Goal: Task Accomplishment & Management: Manage account settings

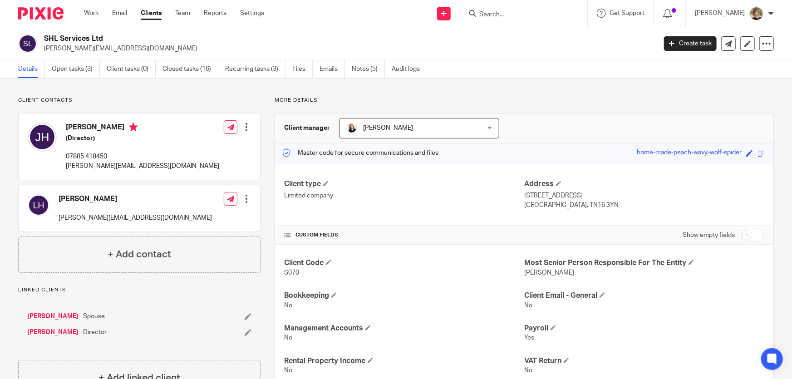
click at [544, 14] on input "Search" at bounding box center [519, 15] width 82 height 8
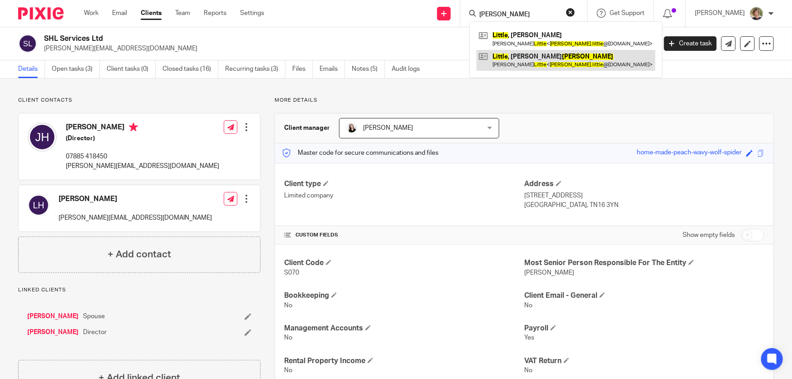
type input "KEITH LITTLE"
click at [541, 53] on link at bounding box center [565, 60] width 179 height 21
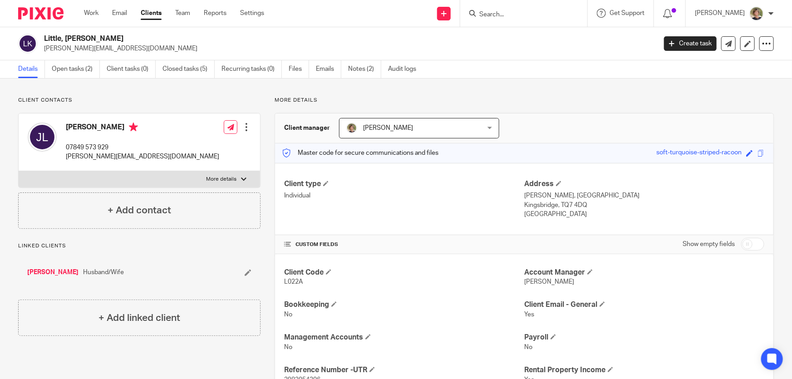
click at [524, 13] on input "Search" at bounding box center [519, 15] width 82 height 8
click at [86, 12] on link "Work" at bounding box center [91, 13] width 15 height 9
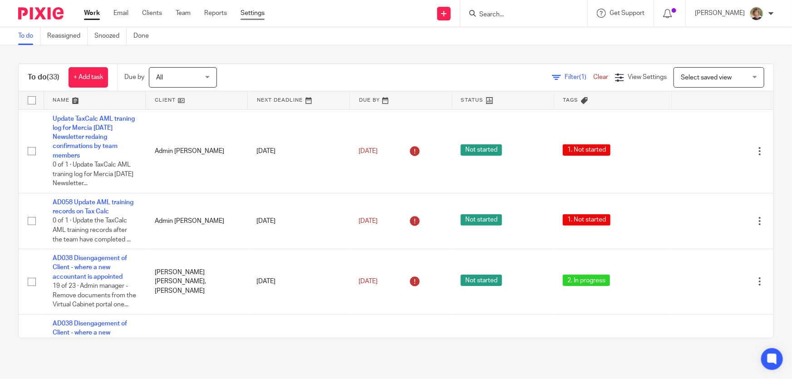
click at [250, 12] on link "Settings" at bounding box center [252, 13] width 24 height 9
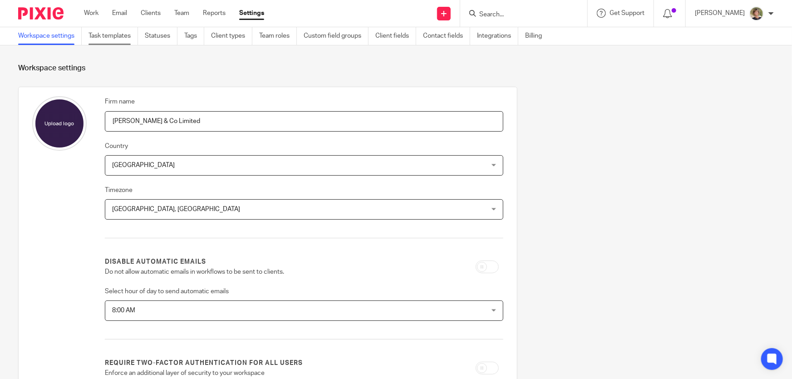
click at [112, 33] on link "Task templates" at bounding box center [112, 36] width 49 height 18
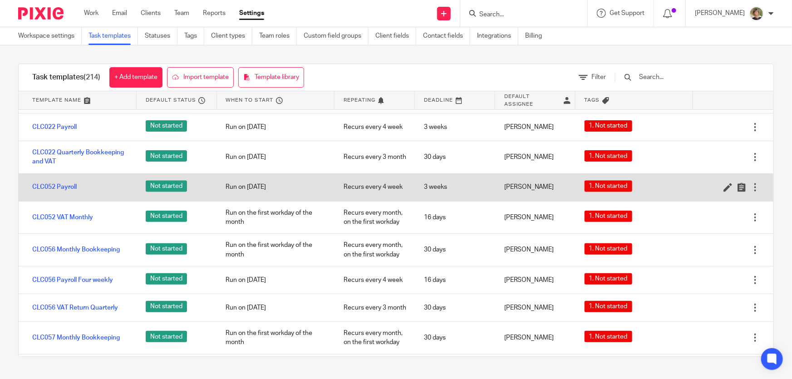
scroll to position [2433, 0]
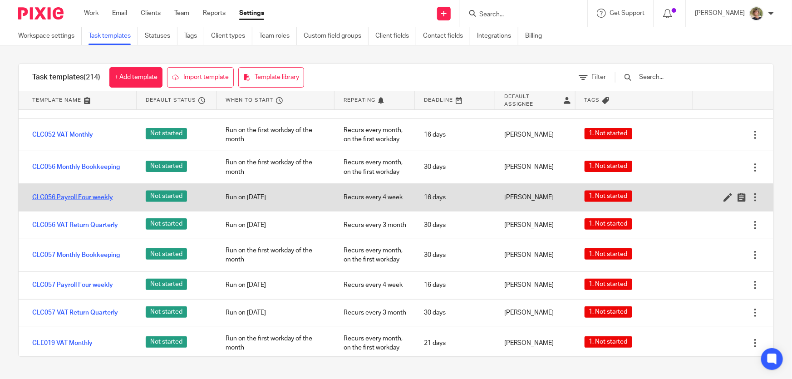
click at [71, 202] on link "CLC056 Payroll Four weekly" at bounding box center [72, 197] width 81 height 9
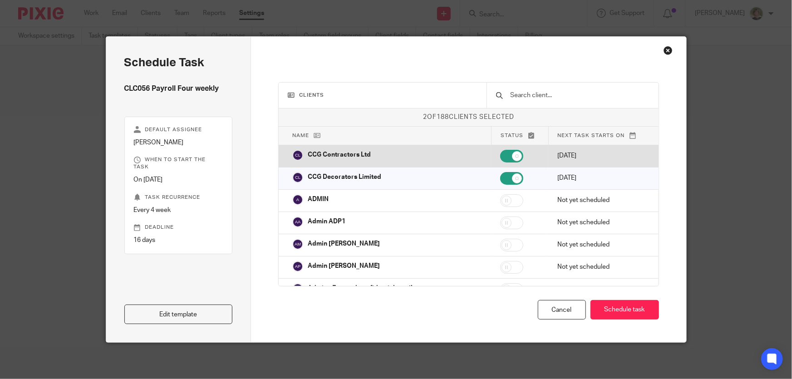
click at [502, 155] on input "checkbox" at bounding box center [511, 156] width 23 height 13
checkbox input "false"
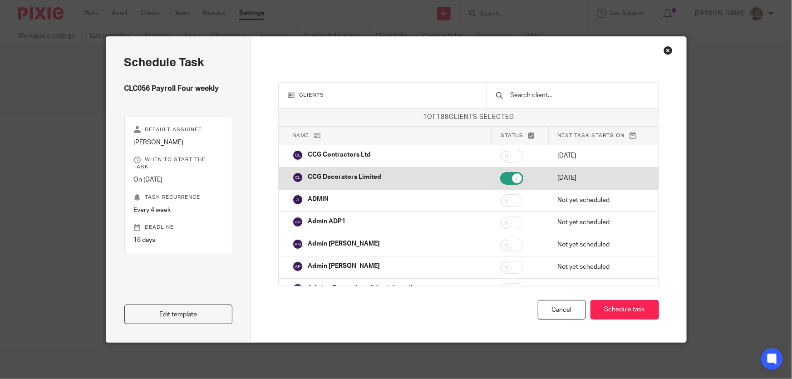
click at [500, 179] on input "checkbox" at bounding box center [511, 178] width 23 height 13
checkbox input "false"
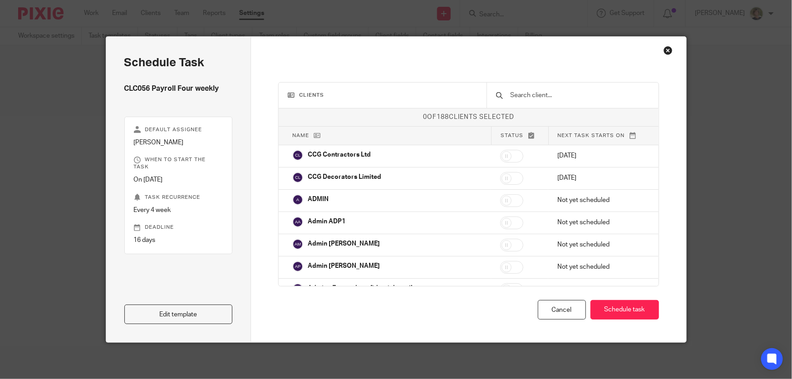
click at [556, 99] on input "text" at bounding box center [580, 95] width 140 height 10
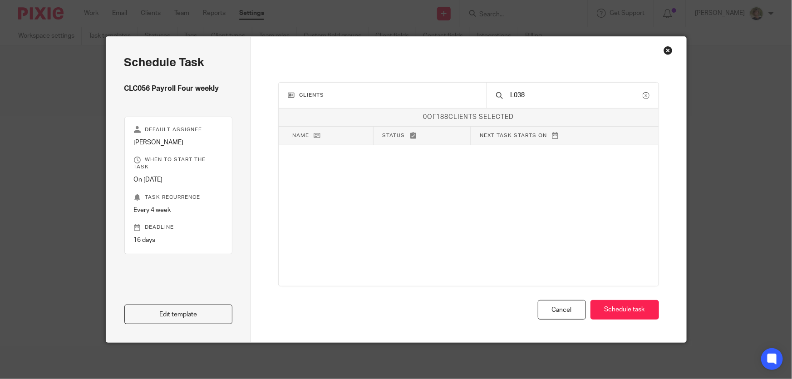
click at [541, 186] on div "0 of 188 clients selected Name Status Next task starts on CCG Contractors Ltd 2…" at bounding box center [469, 196] width 380 height 177
click at [583, 96] on input "L038" at bounding box center [576, 95] width 133 height 10
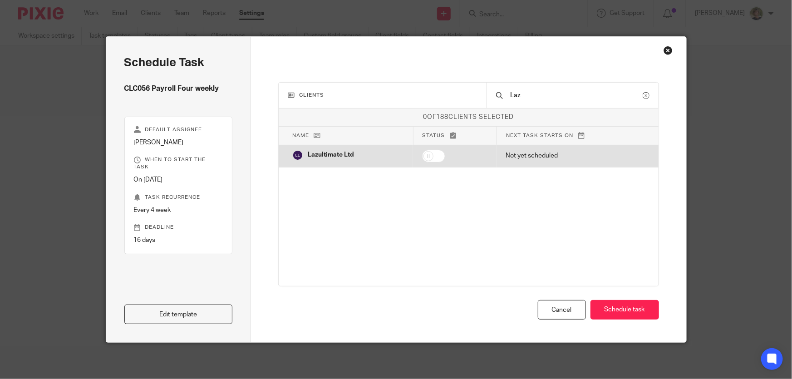
type input "Laz"
click at [349, 159] on p "Lazultimate Ltd" at bounding box center [331, 154] width 46 height 9
checkbox input "true"
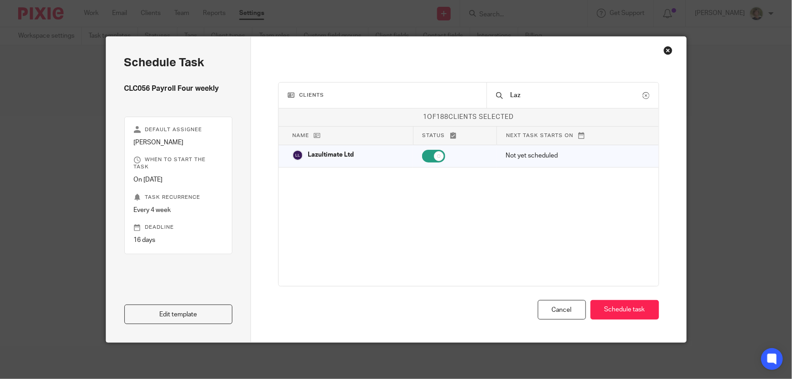
click at [181, 194] on p "Task recurrence" at bounding box center [178, 197] width 89 height 7
click at [150, 206] on p "Every 4 week" at bounding box center [178, 210] width 89 height 9
click at [178, 194] on p "Task recurrence" at bounding box center [178, 197] width 89 height 7
click at [180, 194] on p "Task recurrence" at bounding box center [178, 197] width 89 height 7
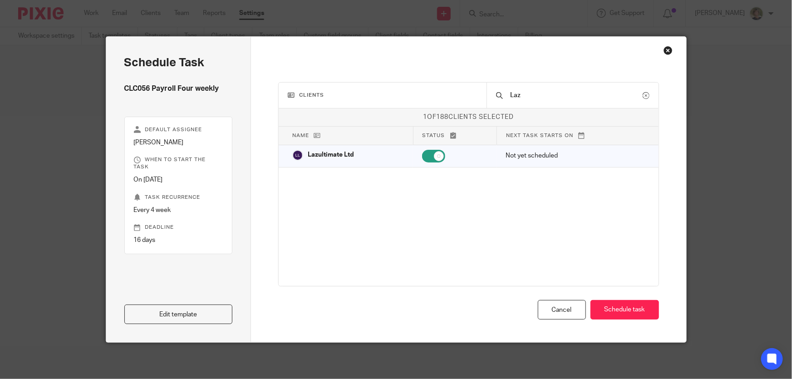
click at [180, 159] on p "When to start the task" at bounding box center [178, 163] width 89 height 15
click at [176, 307] on link "Edit template" at bounding box center [178, 314] width 108 height 20
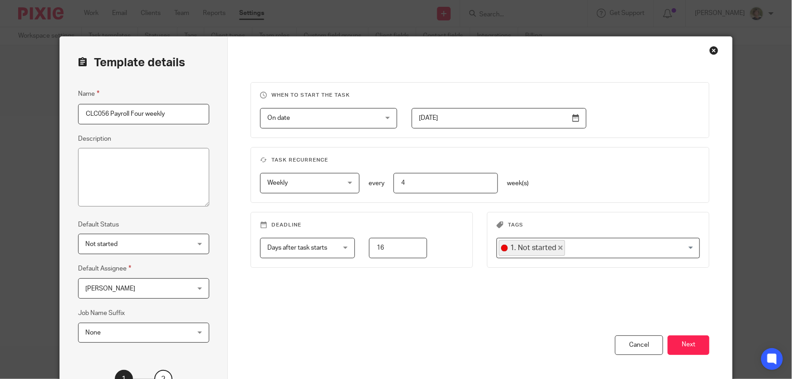
drag, startPoint x: 106, startPoint y: 114, endPoint x: 69, endPoint y: 115, distance: 36.8
click at [69, 115] on div "Template details Name CLC056 Payroll Four weekly Description Default Status Not…" at bounding box center [144, 232] width 168 height 390
type input "L038 Payroll Four weekly"
click at [197, 288] on div "[PERSON_NAME] [PERSON_NAME]" at bounding box center [143, 288] width 131 height 20
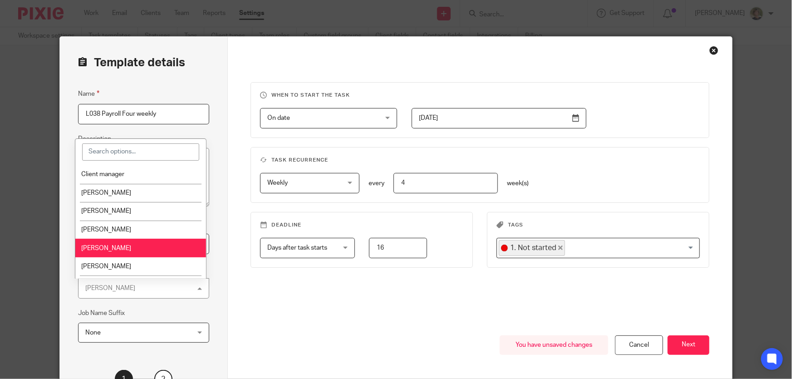
click at [245, 290] on div "When to start the task On date On date Disable On date Week day Month day On cl…" at bounding box center [480, 232] width 504 height 390
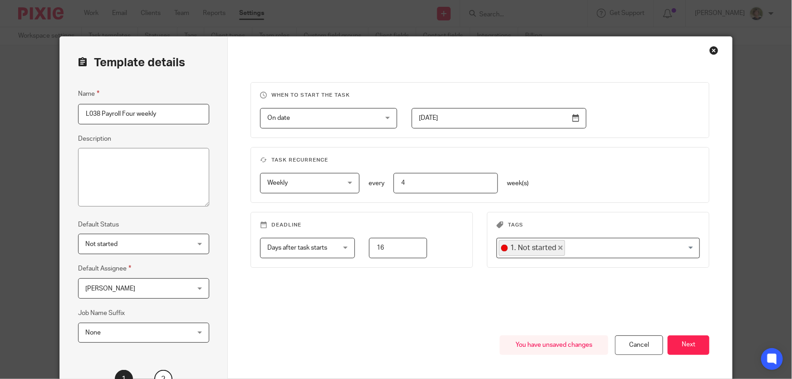
click at [344, 184] on div "Weekly Weekly" at bounding box center [309, 183] width 99 height 20
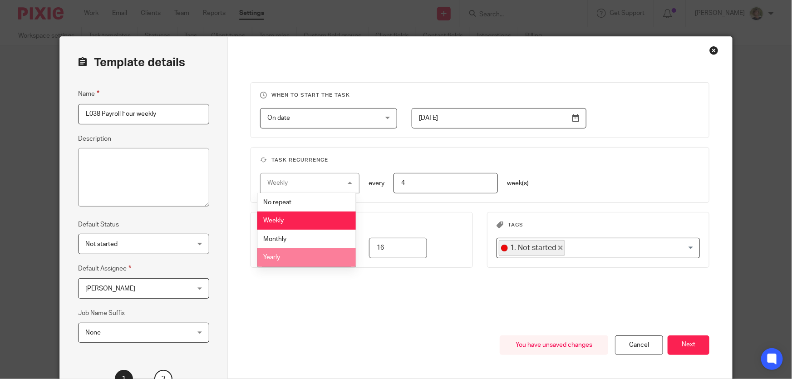
click at [340, 325] on div "When to start the task On date On date Disable On date Week day Month day On cl…" at bounding box center [479, 208] width 459 height 253
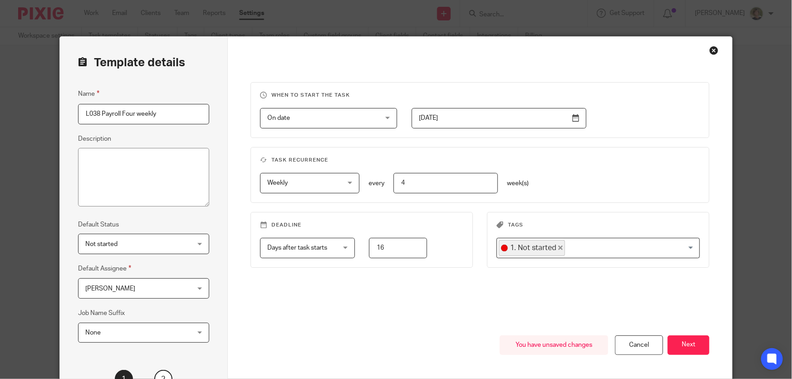
click at [578, 118] on input "2023-02-20" at bounding box center [499, 118] width 175 height 20
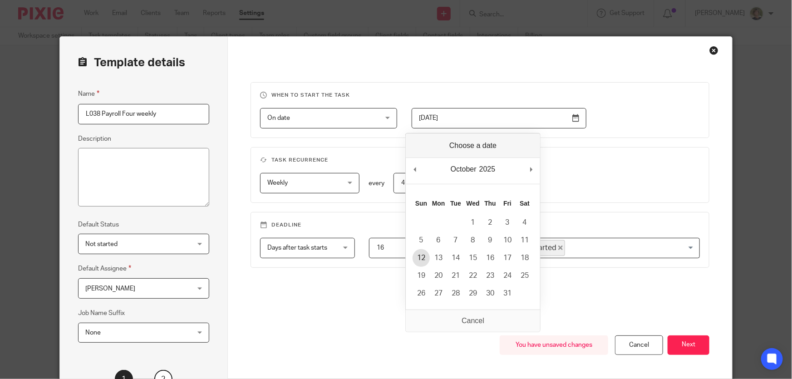
type input "2025-10-12"
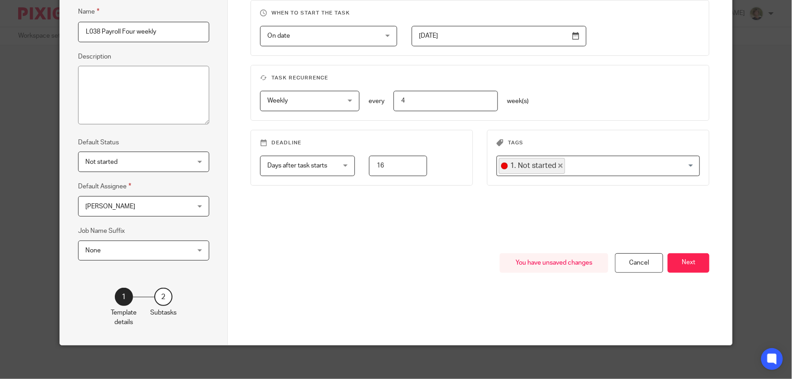
scroll to position [85, 0]
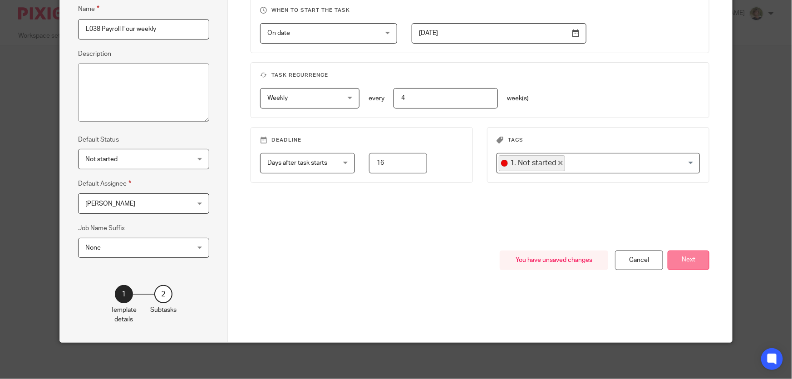
click at [682, 259] on button "Next" at bounding box center [688, 260] width 42 height 20
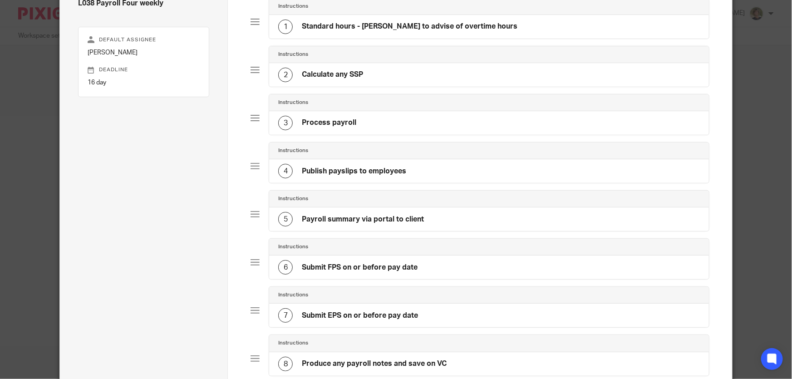
scroll to position [0, 0]
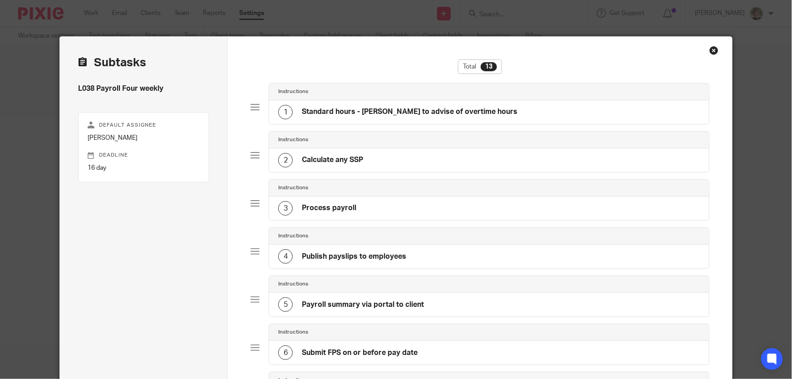
click at [496, 109] on div "1 Standard hours - Robbie to advise of overtime hours" at bounding box center [489, 112] width 440 height 24
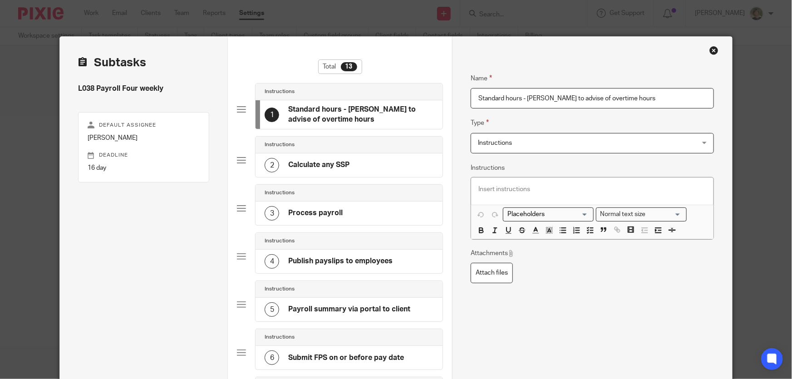
click at [327, 107] on h4 "Standard hours - Robbie to advise of overtime hours" at bounding box center [360, 115] width 145 height 20
drag, startPoint x: 624, startPoint y: 96, endPoint x: 441, endPoint y: 100, distance: 183.8
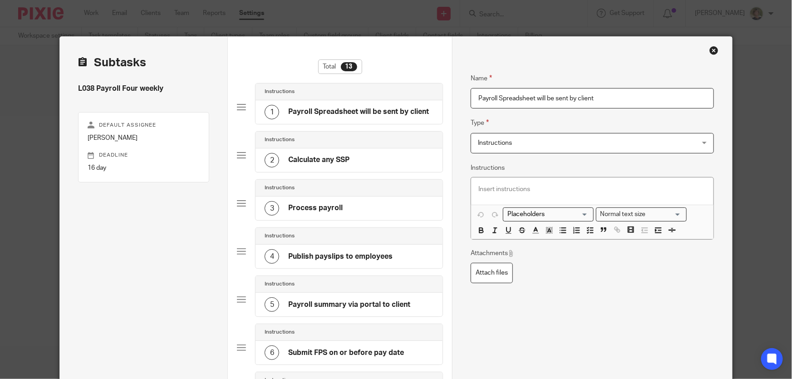
type input "Payroll Spreadsheet will be sent by client"
click at [412, 224] on div "Instructions 3 Process payroll" at bounding box center [340, 203] width 206 height 48
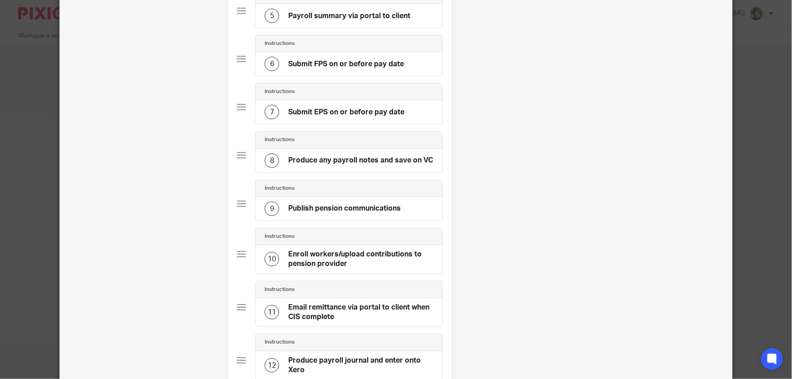
scroll to position [330, 0]
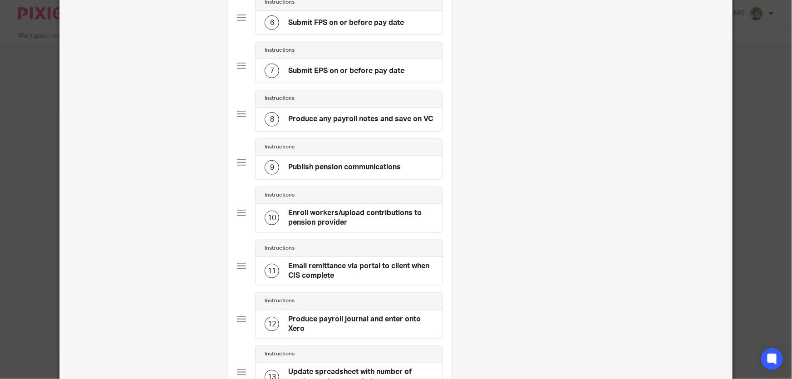
click at [399, 270] on h4 "Email remittance via portal to client when CIS complete" at bounding box center [360, 271] width 145 height 20
click at [237, 263] on div at bounding box center [241, 265] width 9 height 9
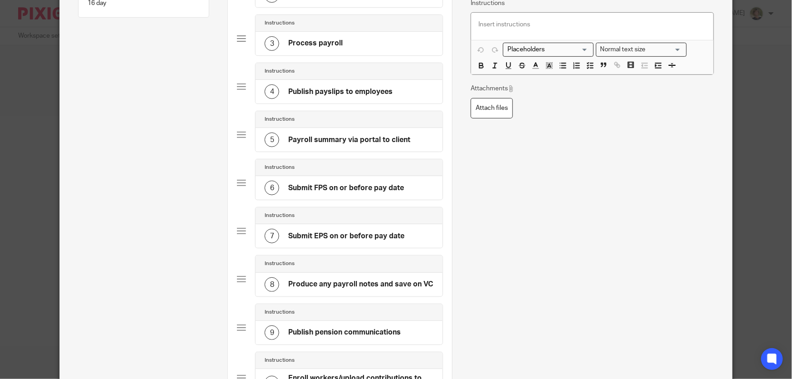
scroll to position [41, 0]
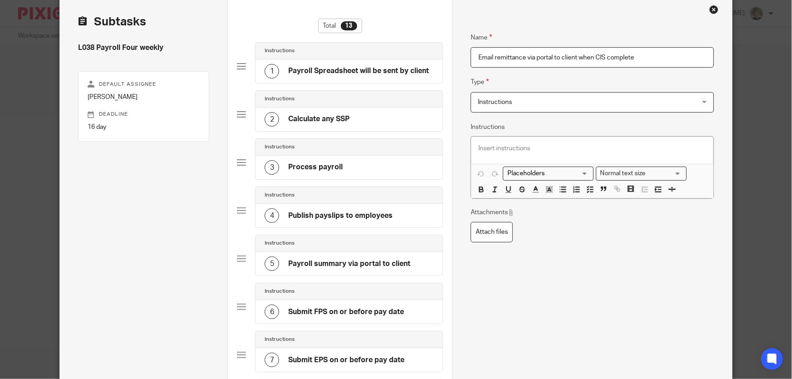
drag, startPoint x: 578, startPoint y: 54, endPoint x: 632, endPoint y: 57, distance: 54.1
click at [632, 57] on input "Email remittance via portal to client when CIS complete" at bounding box center [591, 57] width 243 height 20
type input "Email remittance via portal to client"
click at [558, 313] on div "Name Email remittance via portal to client Type Instructions Instructions Instr…" at bounding box center [591, 255] width 243 height 473
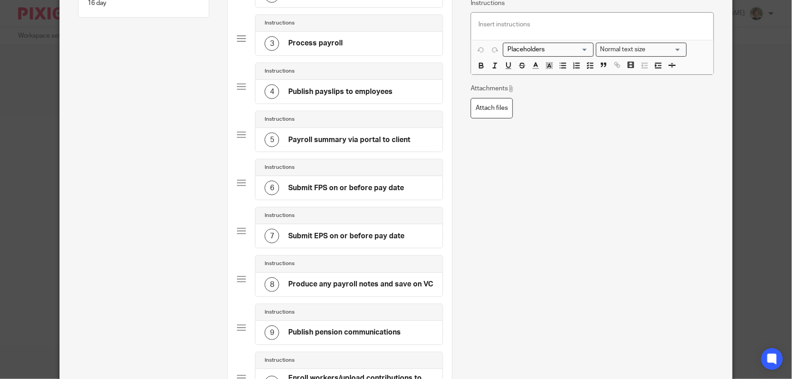
scroll to position [412, 0]
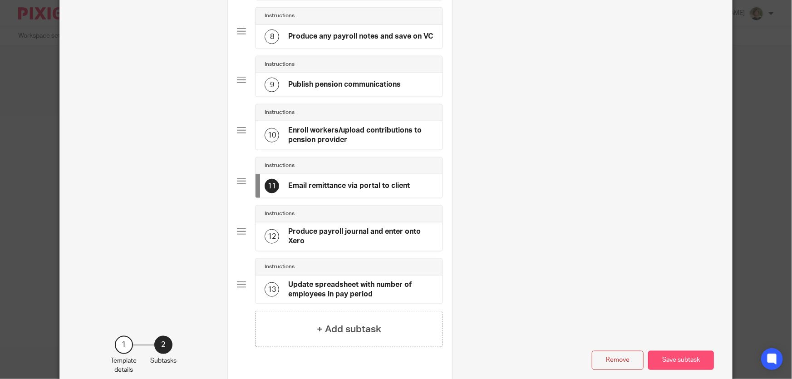
click at [687, 357] on button "Save subtask" at bounding box center [681, 361] width 66 height 20
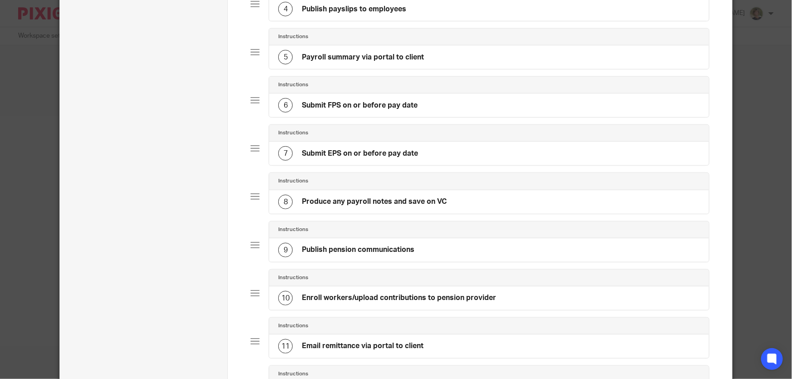
scroll to position [465, 0]
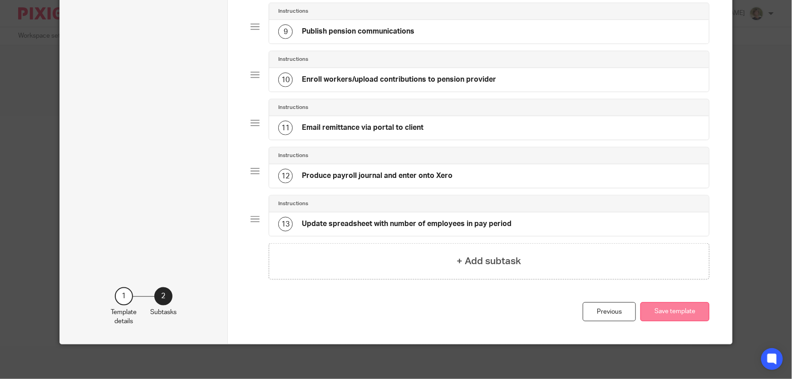
click at [671, 310] on button "Save template" at bounding box center [674, 312] width 69 height 20
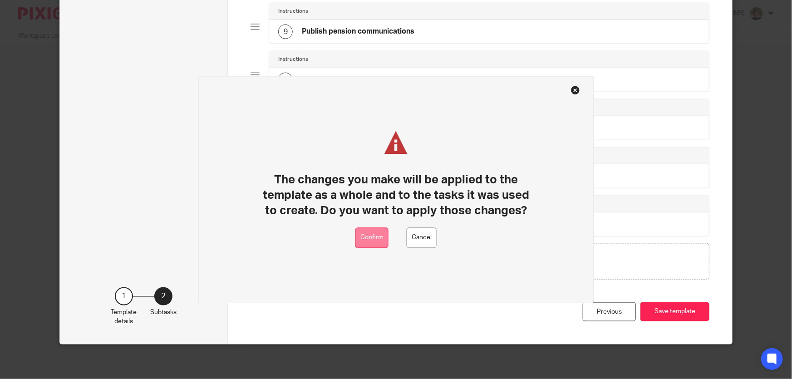
click at [367, 236] on button "Confirm" at bounding box center [371, 238] width 33 height 20
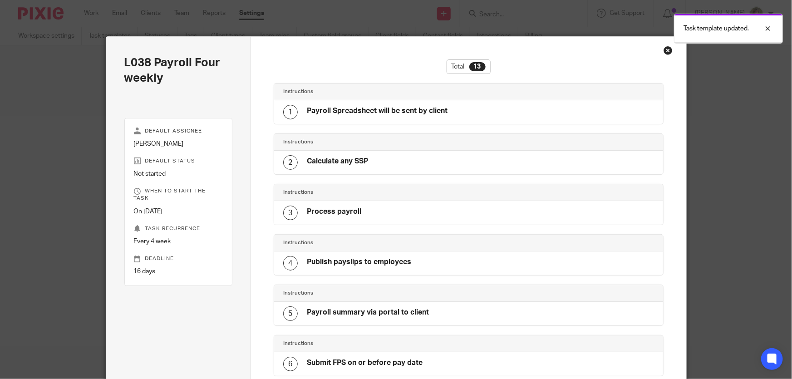
scroll to position [439, 0]
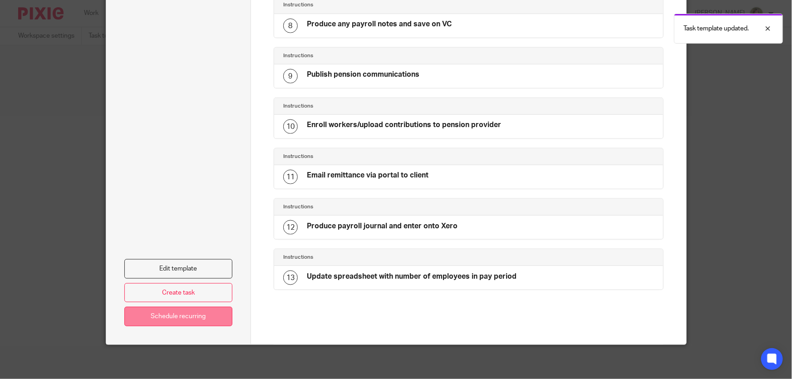
click at [168, 314] on link "Schedule recurring" at bounding box center [178, 317] width 108 height 20
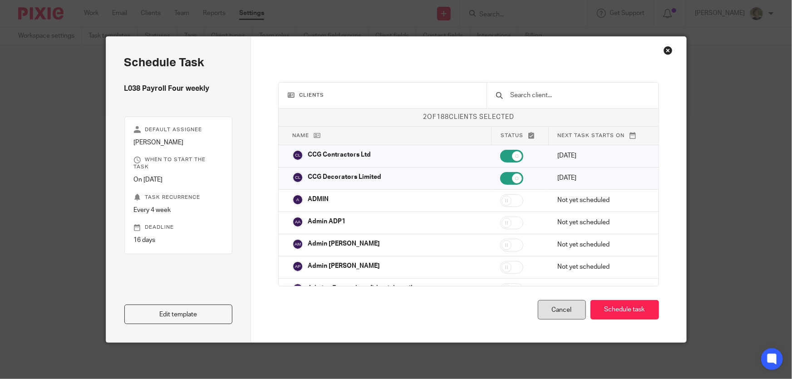
click at [570, 309] on div "Cancel" at bounding box center [562, 310] width 48 height 20
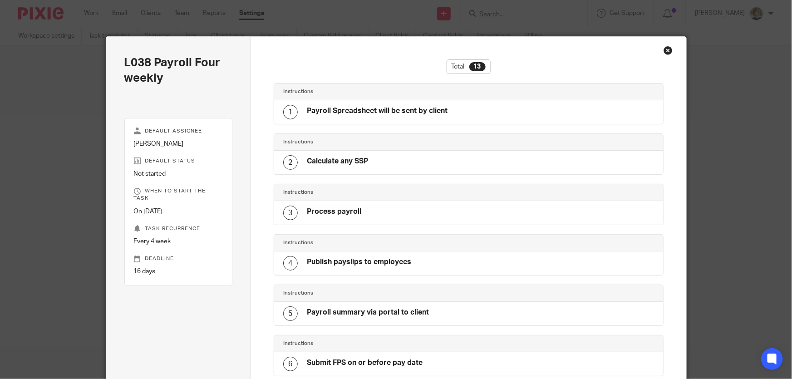
scroll to position [439, 0]
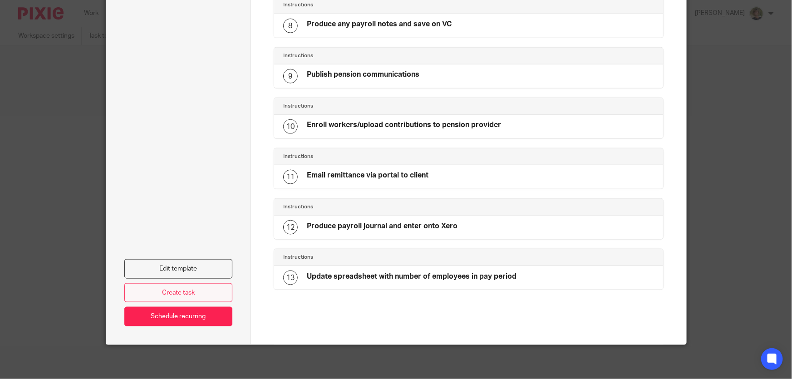
click at [163, 286] on link "Create task" at bounding box center [178, 293] width 108 height 20
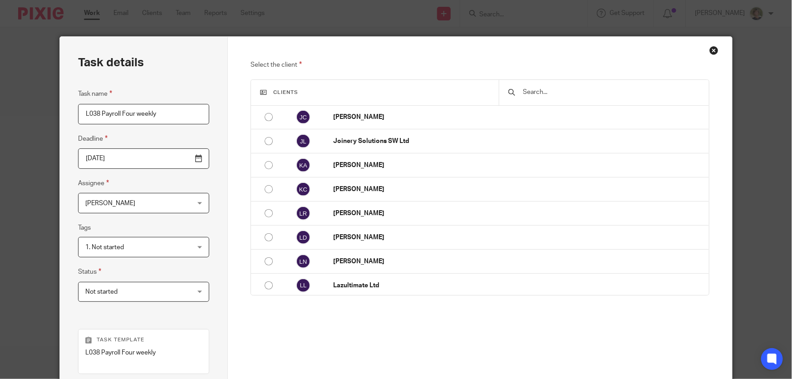
scroll to position [2131, 0]
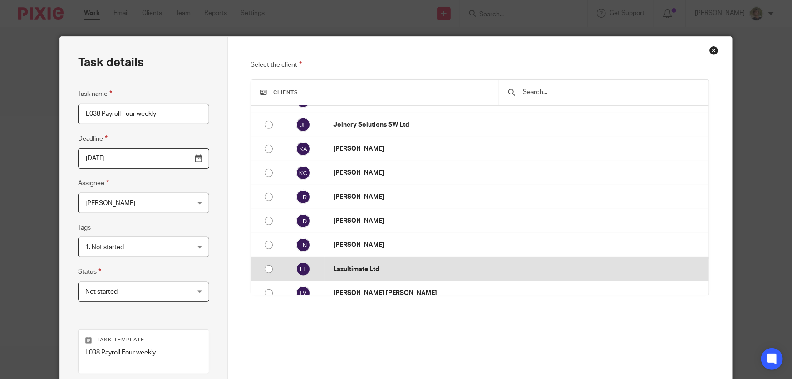
click at [267, 264] on input "radio" at bounding box center [268, 268] width 17 height 17
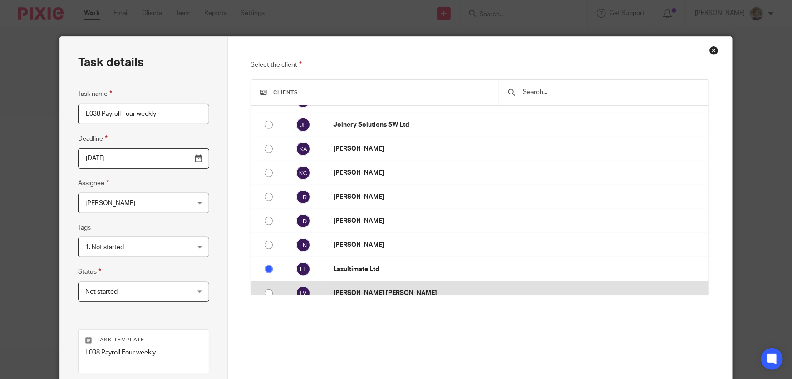
radio input "false"
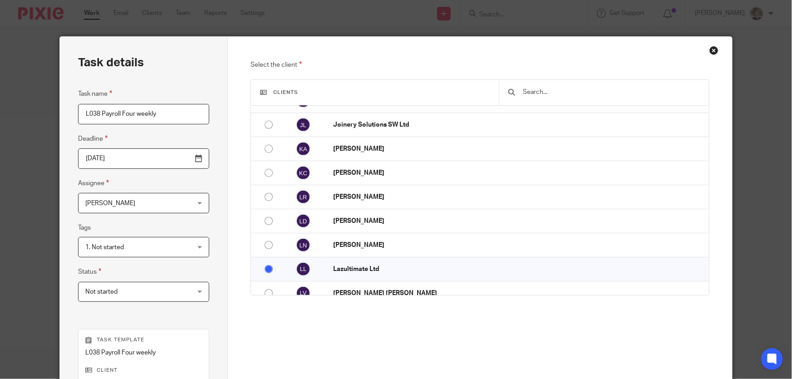
scroll to position [157, 0]
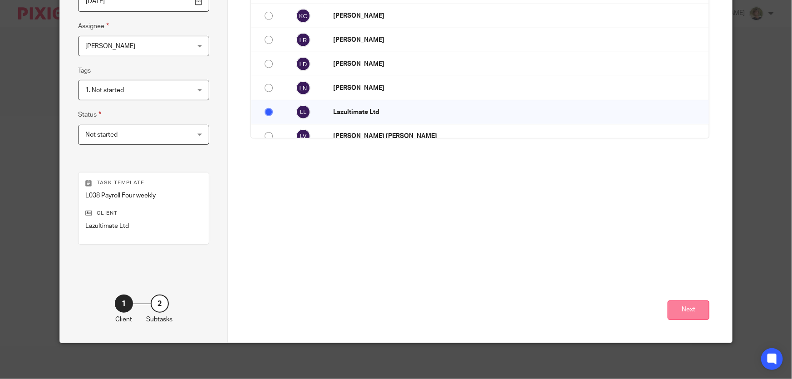
click at [685, 309] on button "Next" at bounding box center [688, 310] width 42 height 20
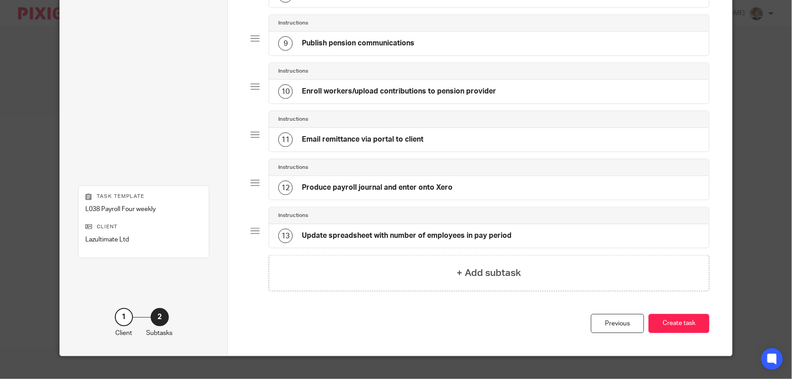
scroll to position [465, 0]
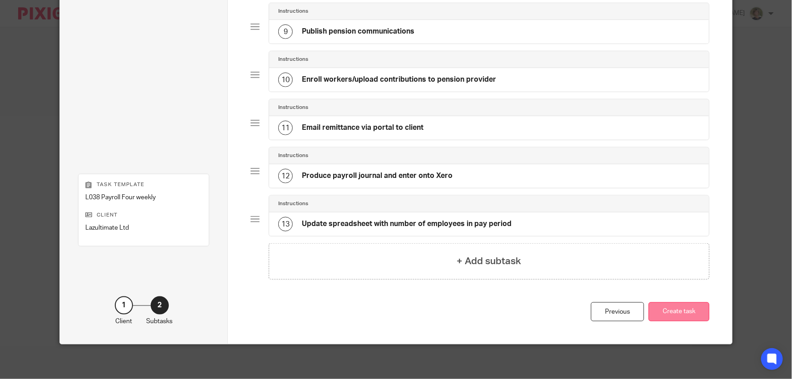
click at [673, 314] on button "Create task" at bounding box center [678, 312] width 61 height 20
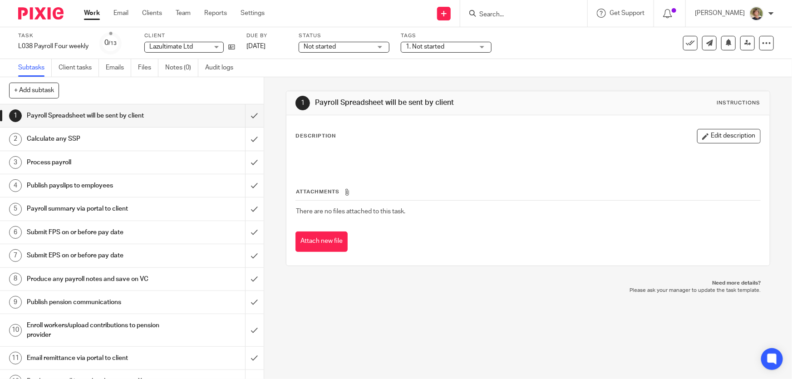
scroll to position [46, 0]
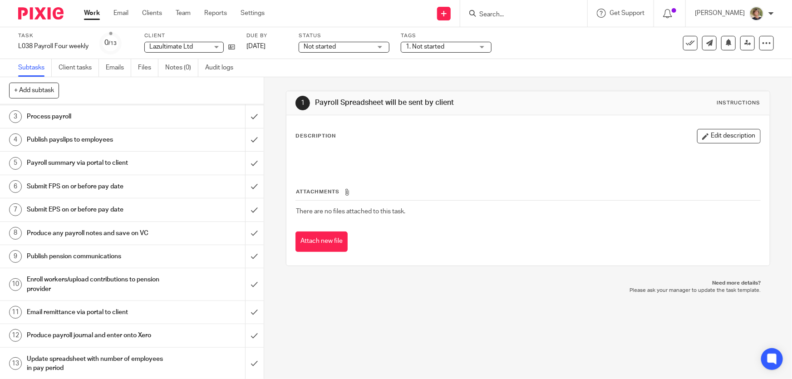
click at [509, 17] on input "Search" at bounding box center [519, 15] width 82 height 8
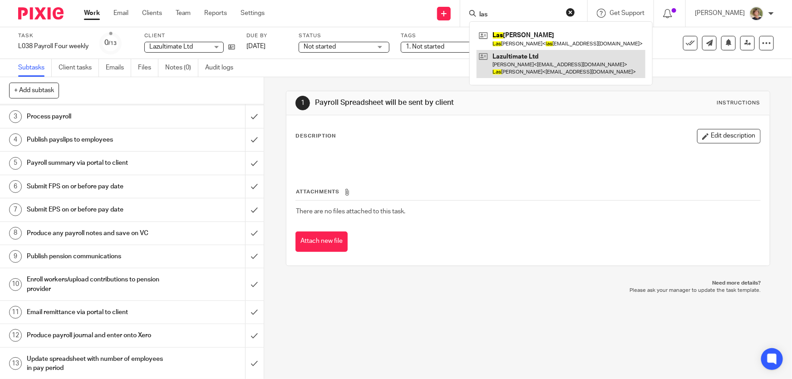
type input "las"
click at [543, 70] on link at bounding box center [560, 64] width 169 height 28
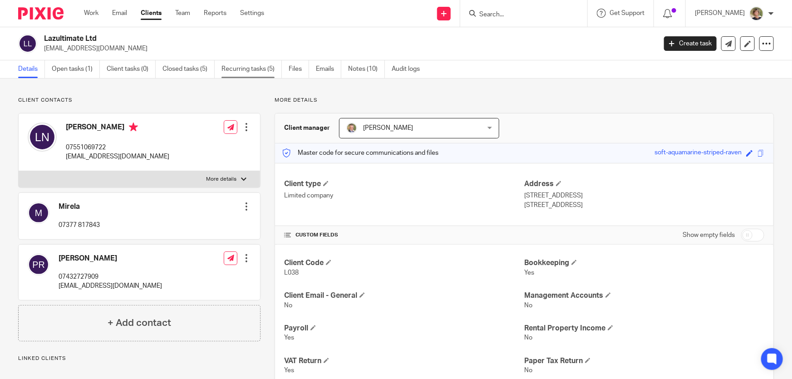
click at [264, 67] on link "Recurring tasks (5)" at bounding box center [251, 69] width 60 height 18
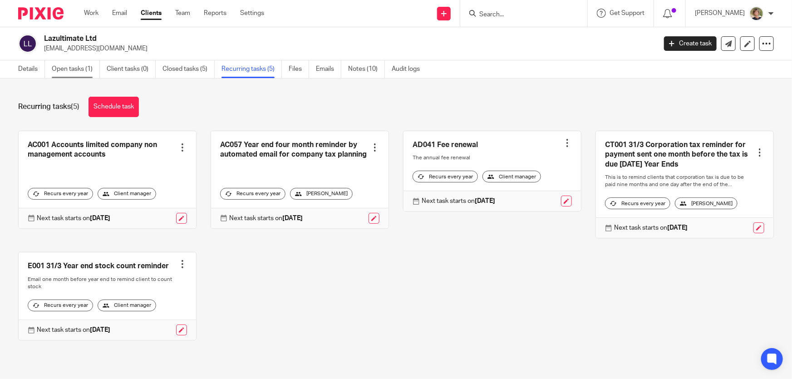
click at [72, 64] on link "Open tasks (1)" at bounding box center [76, 69] width 48 height 18
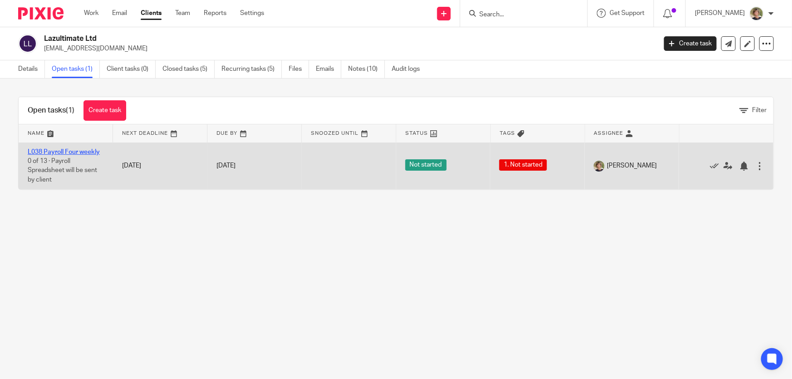
click at [39, 151] on link "L038 Payroll Four weekly" at bounding box center [64, 152] width 72 height 6
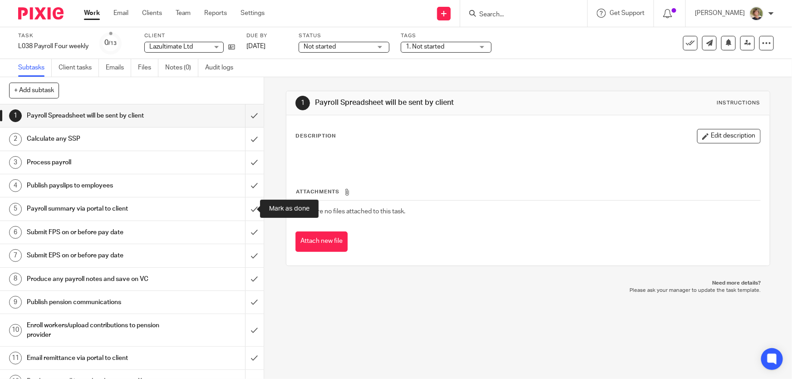
scroll to position [46, 0]
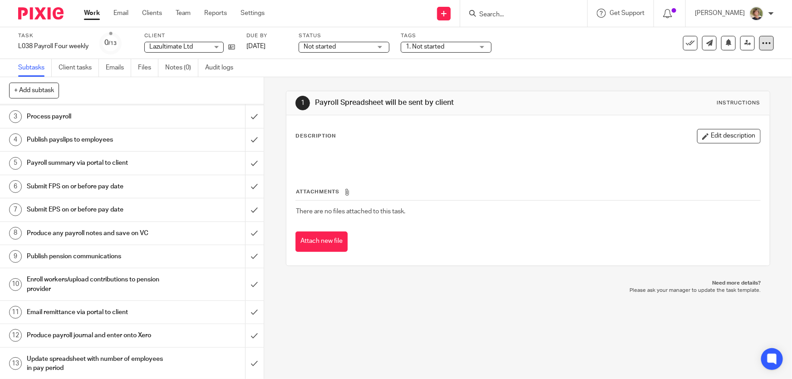
click at [762, 43] on icon at bounding box center [766, 43] width 9 height 9
click at [735, 105] on span "Make recurring" at bounding box center [723, 106] width 43 height 6
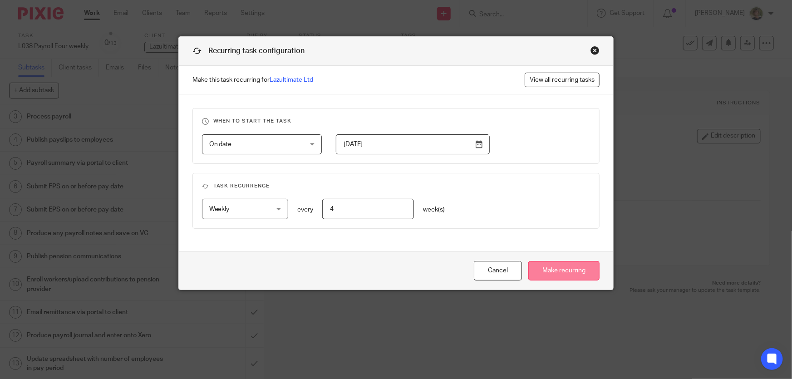
click at [572, 271] on input "Make recurring" at bounding box center [563, 271] width 71 height 20
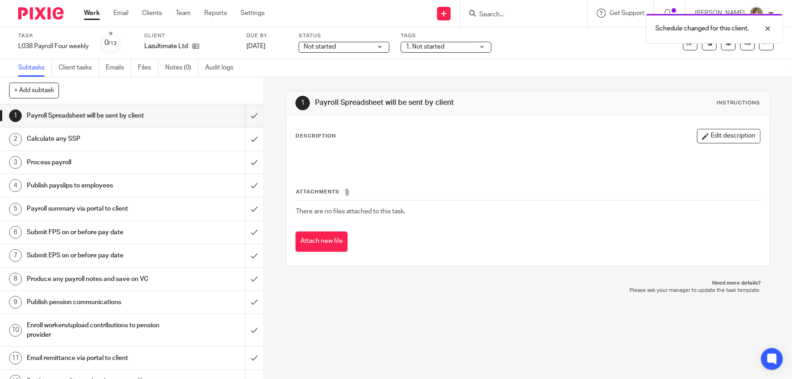
click at [507, 20] on div "Schedule changed for this client." at bounding box center [589, 26] width 387 height 34
click at [517, 13] on div "Schedule changed for this client." at bounding box center [589, 26] width 387 height 34
drag, startPoint x: 534, startPoint y: 10, endPoint x: 528, endPoint y: 20, distance: 11.4
click at [534, 11] on div "Schedule changed for this client." at bounding box center [589, 26] width 387 height 34
click at [91, 11] on link "Work" at bounding box center [92, 13] width 16 height 9
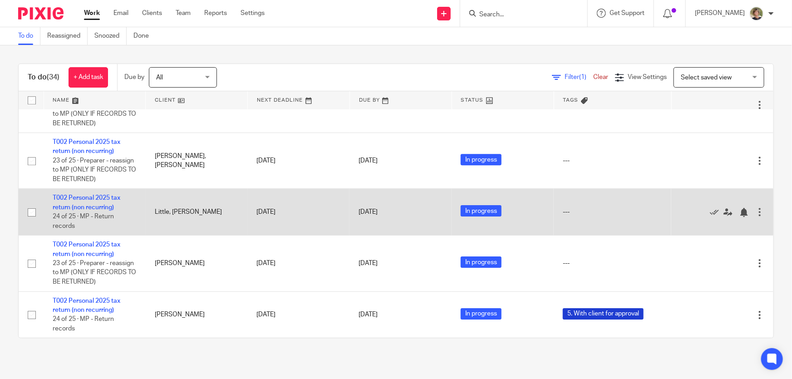
scroll to position [1552, 0]
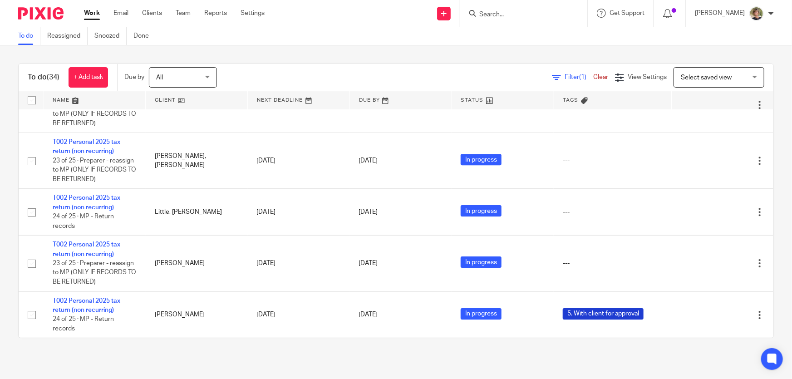
click at [504, 18] on div at bounding box center [523, 13] width 127 height 27
click at [512, 12] on input "Search" at bounding box center [519, 15] width 82 height 8
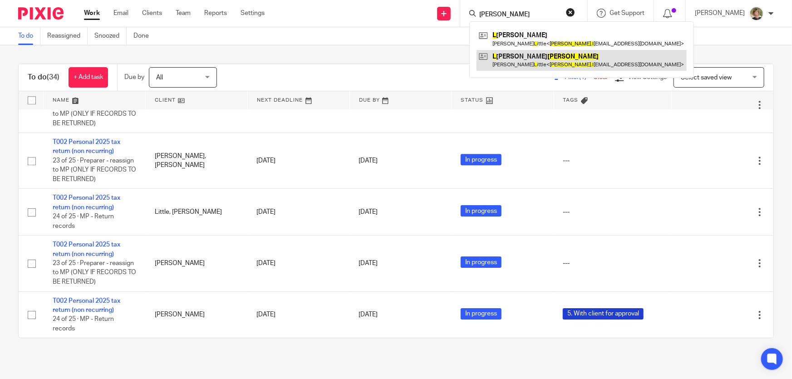
type input "keith l"
click at [556, 56] on link at bounding box center [581, 60] width 210 height 21
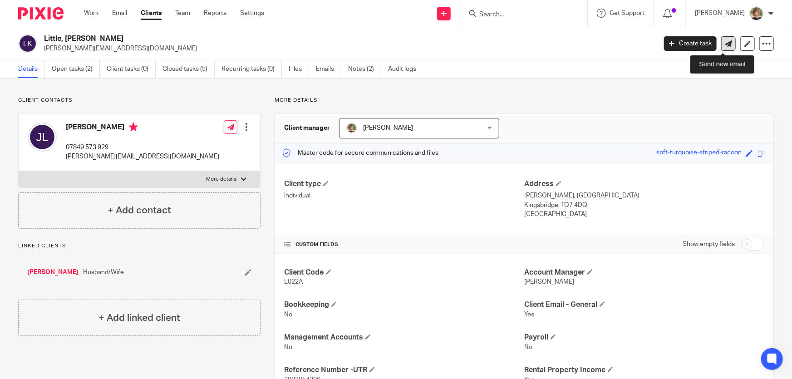
click at [725, 44] on icon at bounding box center [728, 43] width 7 height 7
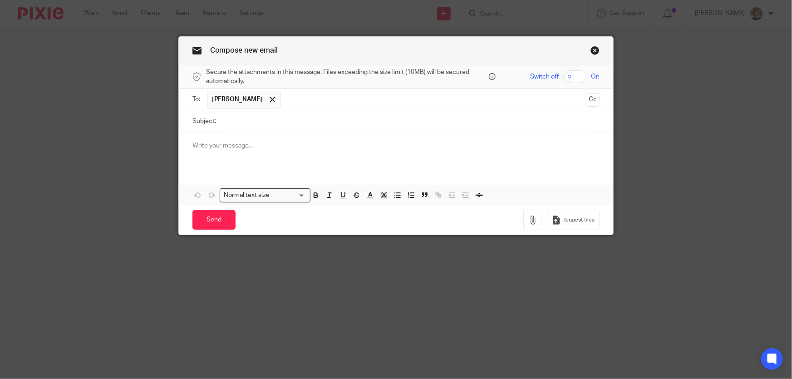
drag, startPoint x: 310, startPoint y: 129, endPoint x: 310, endPoint y: 118, distance: 11.3
click at [310, 128] on input "Subject:" at bounding box center [409, 121] width 379 height 20
type input "Tax Return Records"
drag, startPoint x: 260, startPoint y: 157, endPoint x: 264, endPoint y: 152, distance: 6.5
click at [262, 155] on div at bounding box center [396, 149] width 435 height 35
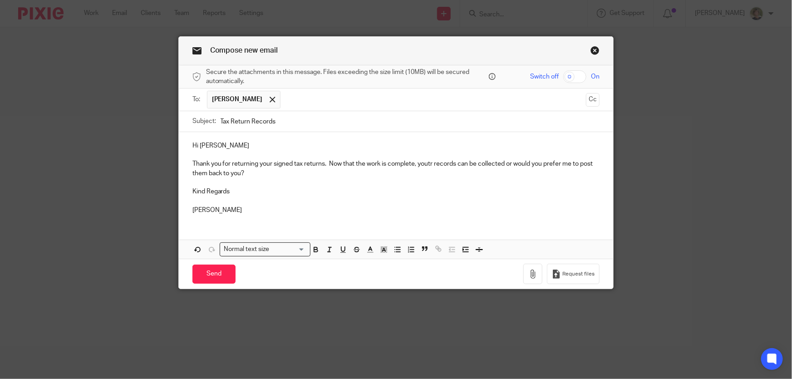
click at [426, 163] on p "Thank you for returning your signed tax returns. Now that the work is complete,…" at bounding box center [395, 168] width 407 height 19
click at [207, 274] on input "Send" at bounding box center [213, 275] width 43 height 20
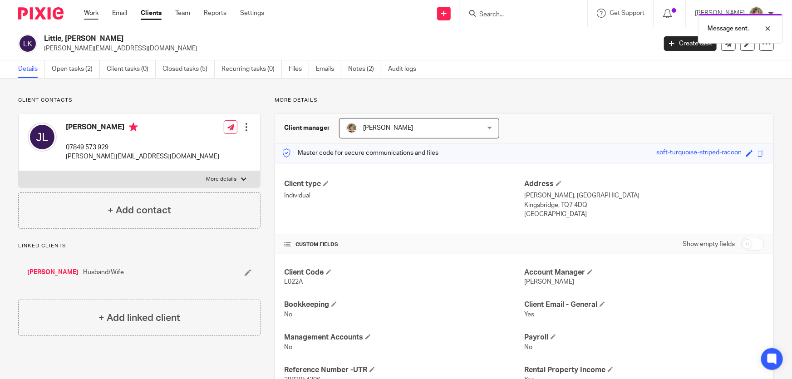
click at [86, 12] on link "Work" at bounding box center [91, 13] width 15 height 9
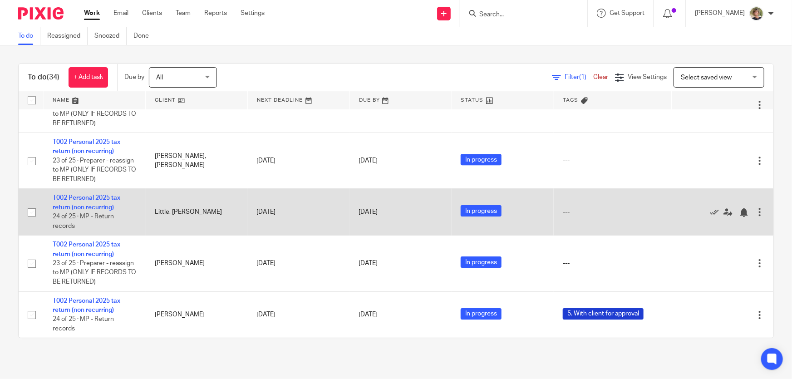
scroll to position [1552, 0]
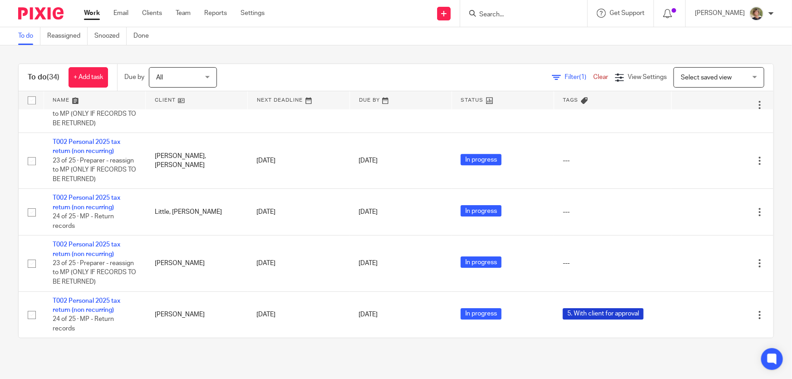
click at [528, 18] on input "Search" at bounding box center [519, 15] width 82 height 8
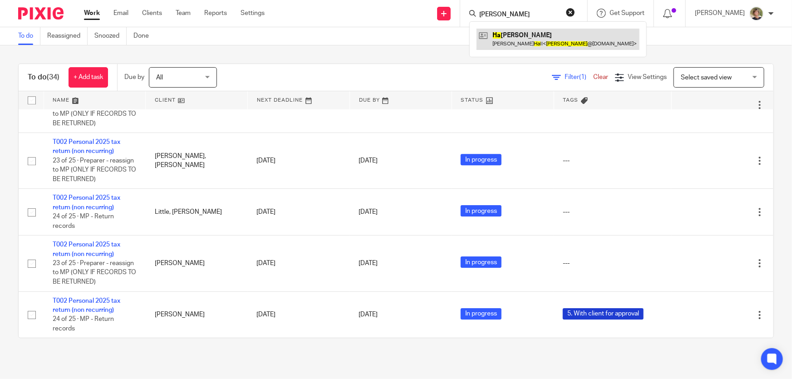
type input "[PERSON_NAME]"
click at [533, 41] on link at bounding box center [557, 39] width 163 height 21
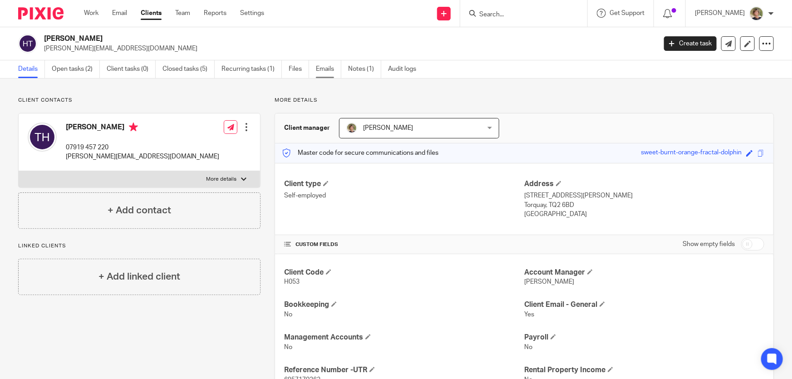
click at [328, 68] on link "Emails" at bounding box center [328, 69] width 25 height 18
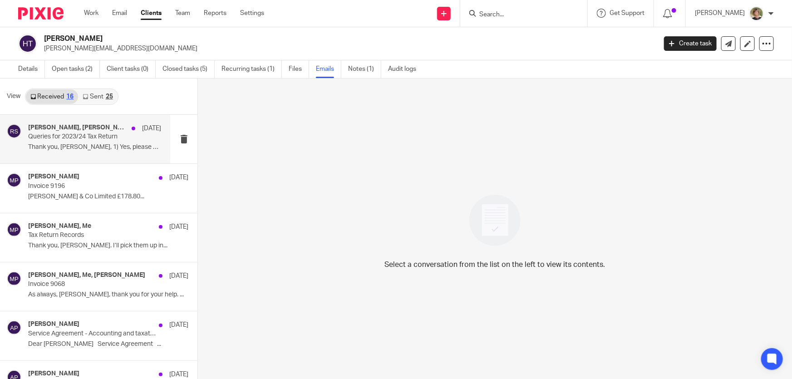
click at [76, 145] on p "Thank you, [PERSON_NAME], 1) Yes, please make the..." at bounding box center [94, 147] width 133 height 8
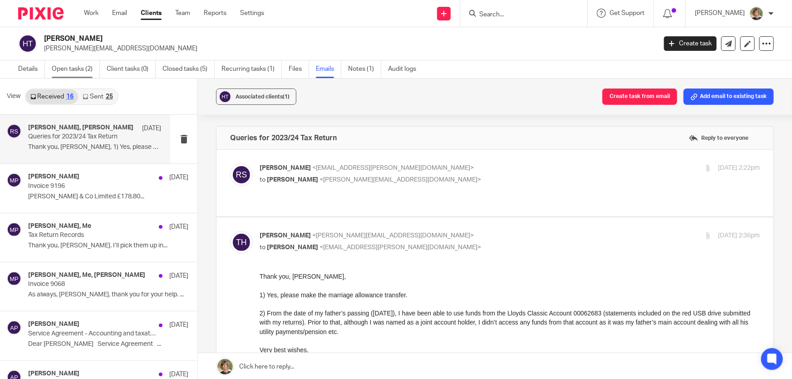
click at [71, 69] on link "Open tasks (2)" at bounding box center [76, 69] width 48 height 18
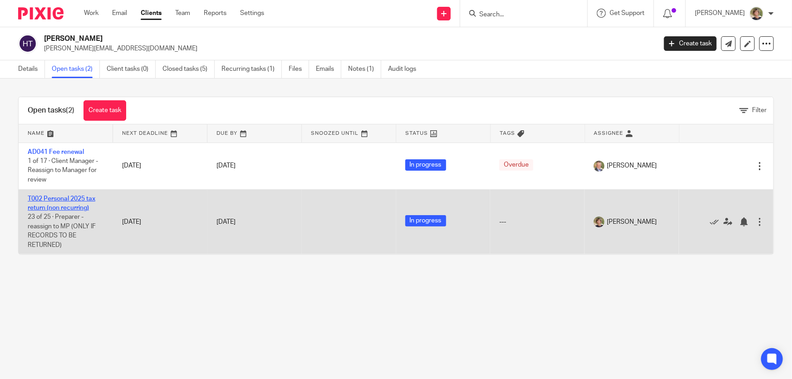
click at [60, 206] on link "T002 Personal 2025 tax return (non recurring)" at bounding box center [62, 203] width 68 height 15
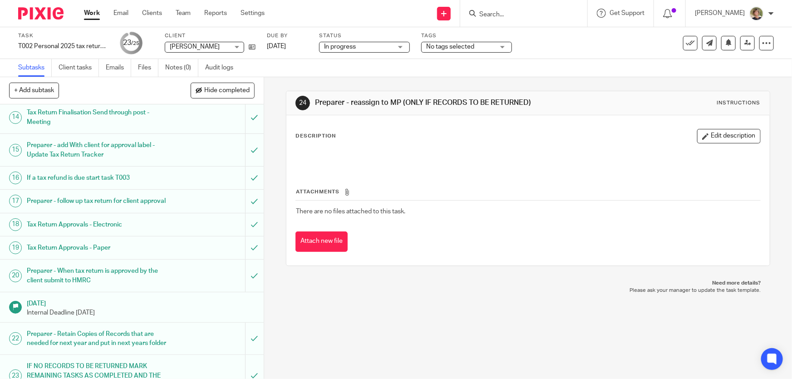
scroll to position [544, 0]
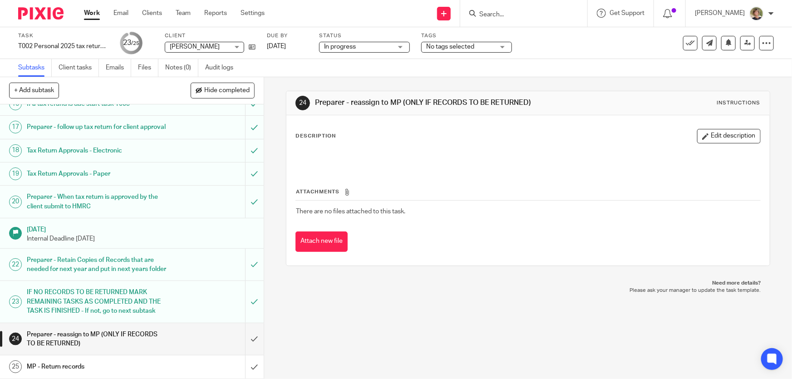
click at [89, 9] on link "Work" at bounding box center [92, 13] width 16 height 9
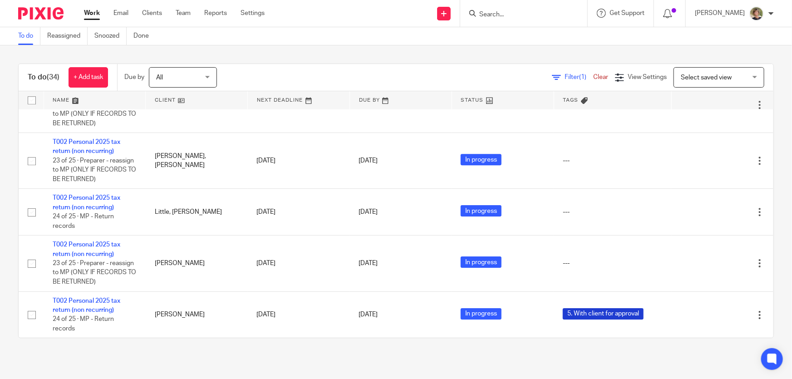
scroll to position [1552, 0]
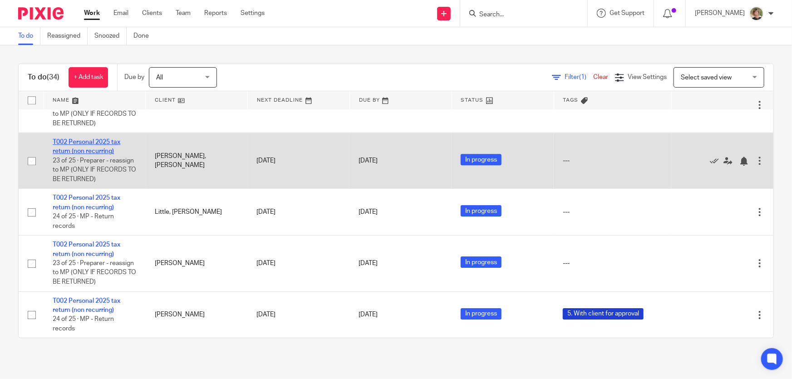
click at [95, 139] on link "T002 Personal 2025 tax return (non recurring)" at bounding box center [87, 146] width 68 height 15
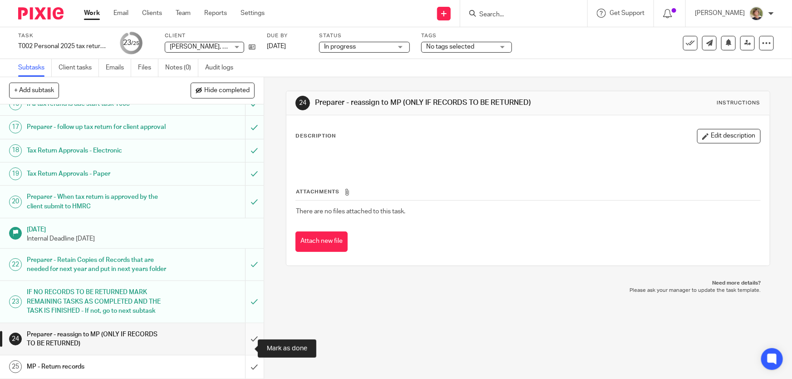
scroll to position [544, 0]
click at [245, 339] on input "submit" at bounding box center [132, 339] width 264 height 32
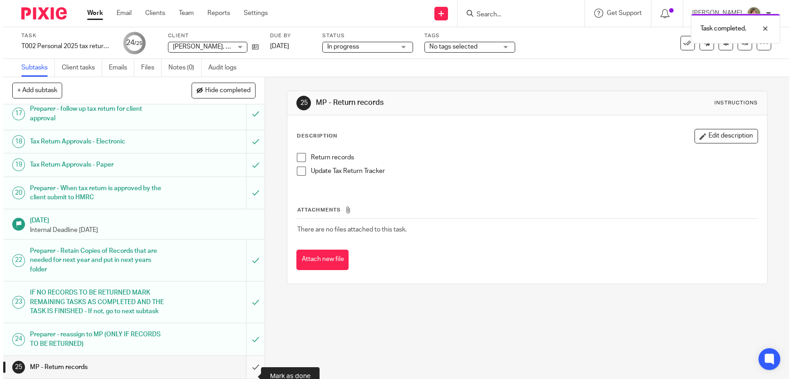
scroll to position [544, 0]
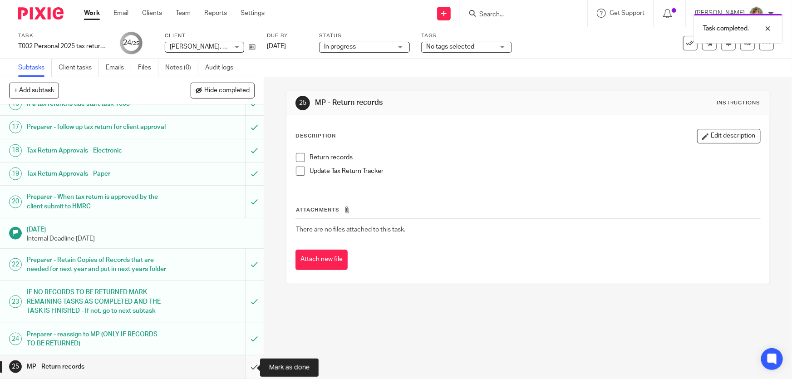
click at [245, 367] on input "submit" at bounding box center [132, 366] width 264 height 23
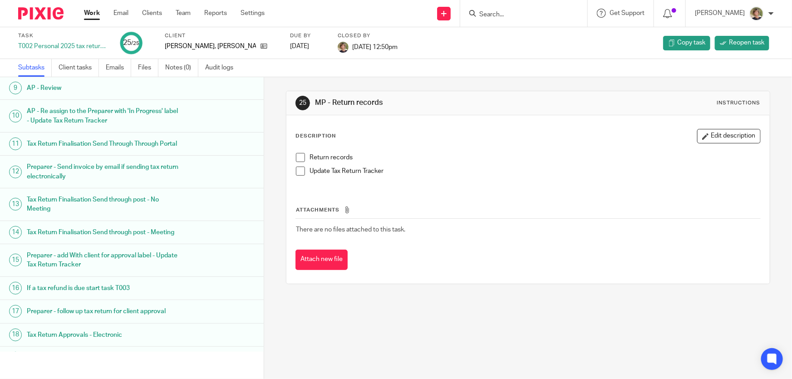
scroll to position [526, 0]
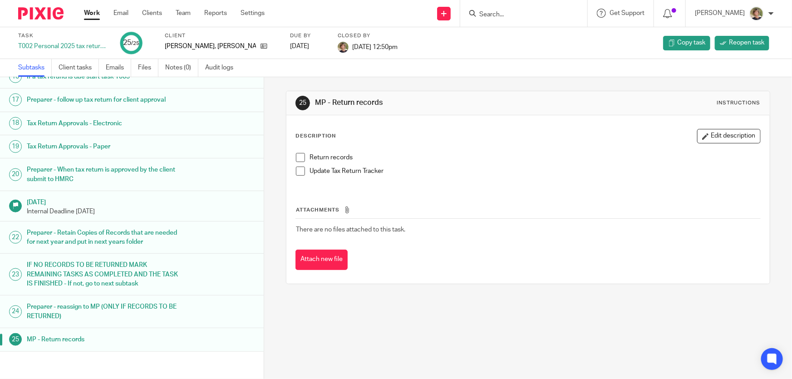
click at [88, 10] on link "Work" at bounding box center [92, 13] width 16 height 9
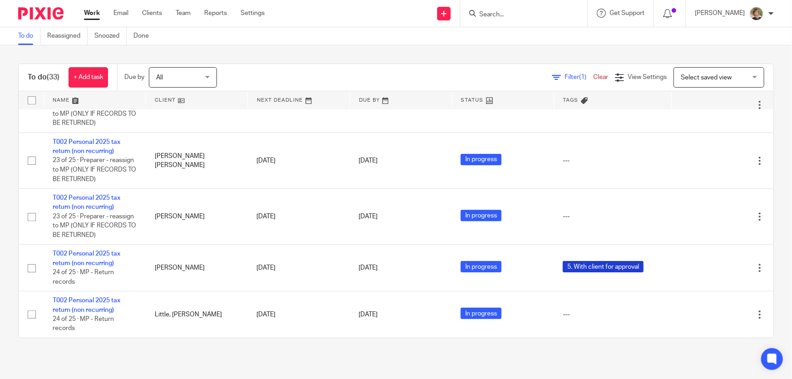
scroll to position [1402, 0]
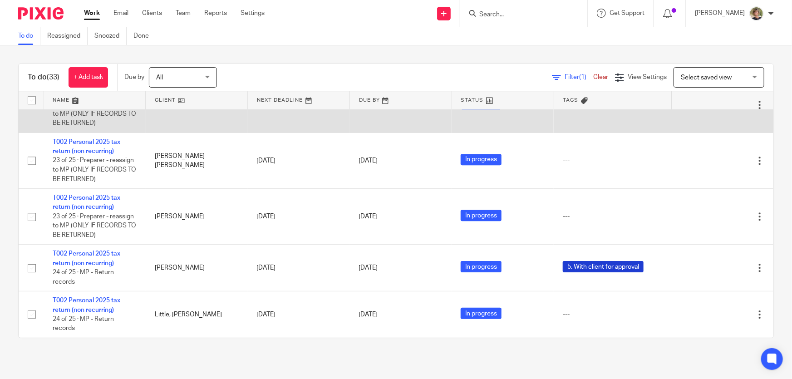
click at [83, 98] on link "T002 Personal 2025 tax return (non recurring)" at bounding box center [87, 90] width 68 height 15
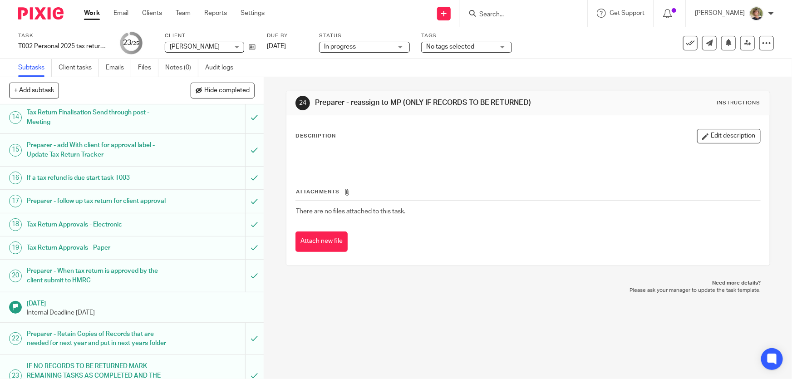
scroll to position [544, 0]
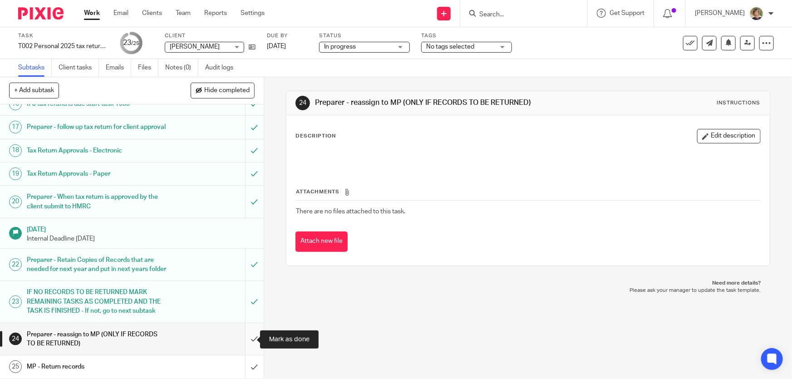
click at [245, 339] on input "submit" at bounding box center [132, 339] width 264 height 32
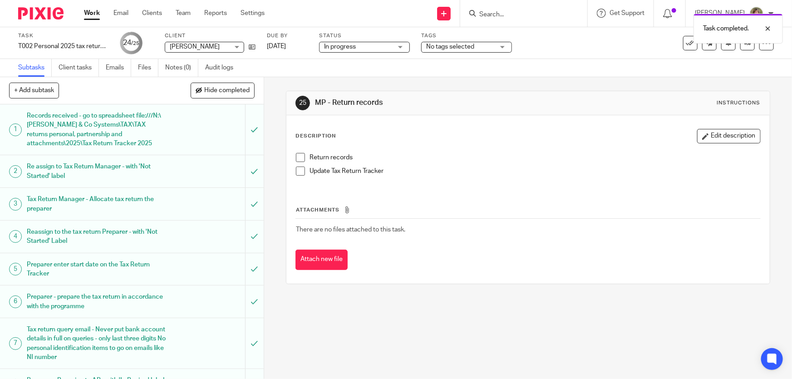
click at [301, 157] on span at bounding box center [300, 157] width 9 height 9
click at [297, 171] on span at bounding box center [300, 171] width 9 height 9
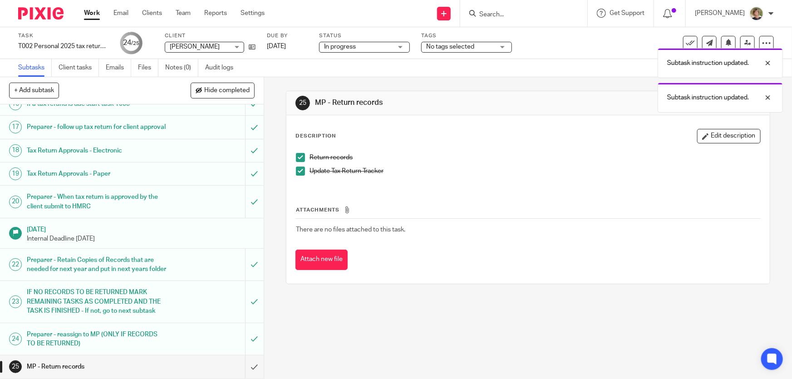
scroll to position [544, 0]
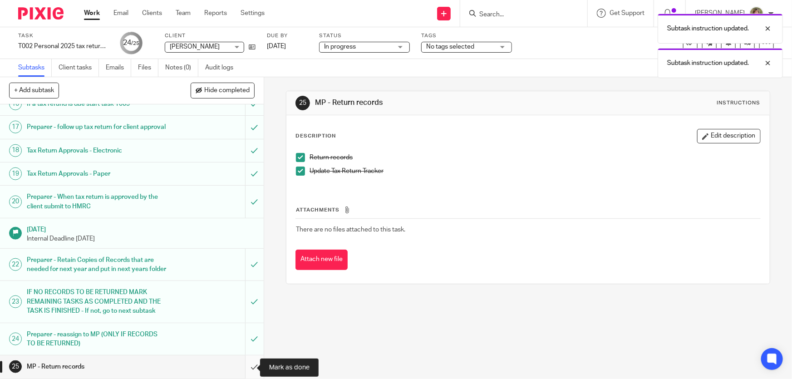
click at [245, 367] on input "submit" at bounding box center [132, 366] width 264 height 23
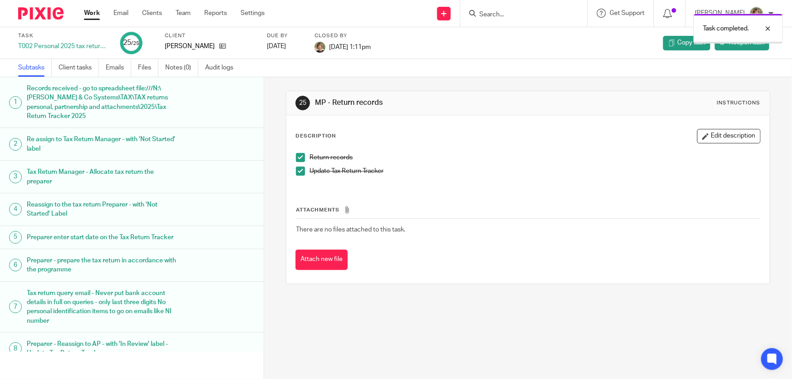
click at [94, 14] on link "Work" at bounding box center [92, 13] width 16 height 9
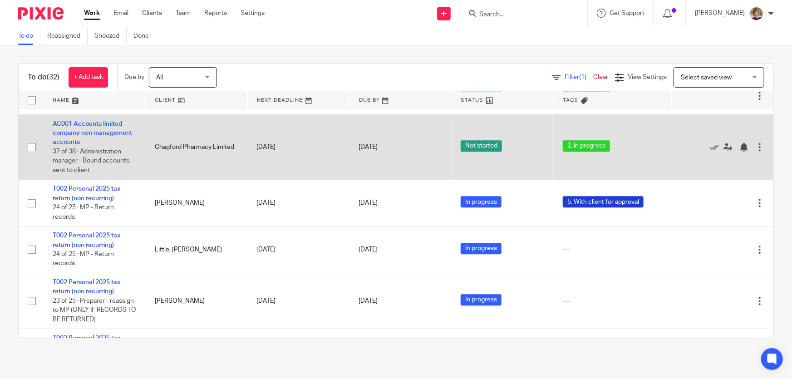
scroll to position [1421, 0]
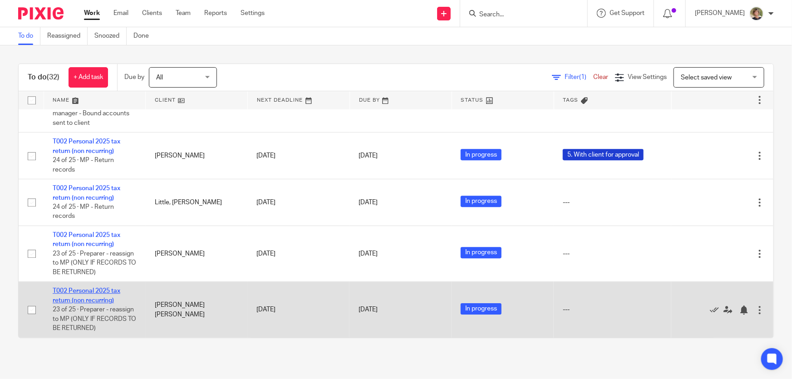
click at [92, 288] on link "T002 Personal 2025 tax return (non recurring)" at bounding box center [87, 295] width 68 height 15
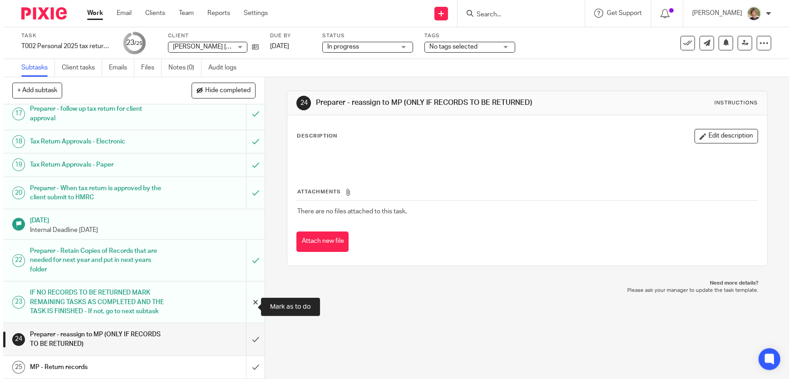
scroll to position [544, 0]
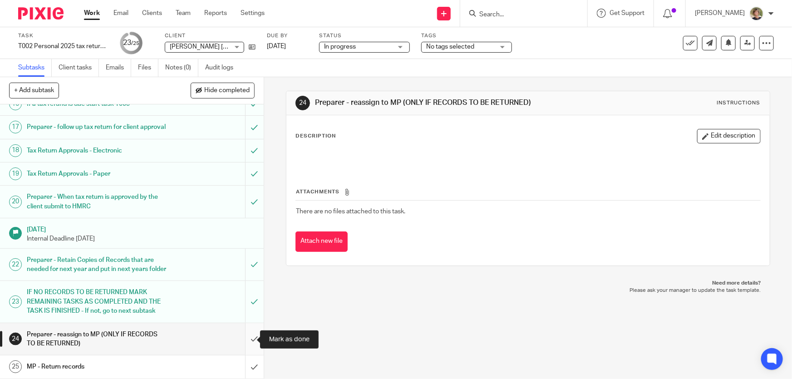
click at [245, 338] on input "submit" at bounding box center [132, 339] width 264 height 32
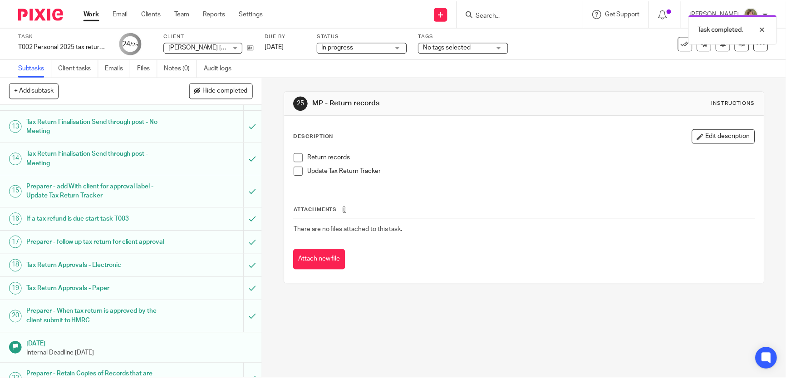
scroll to position [544, 0]
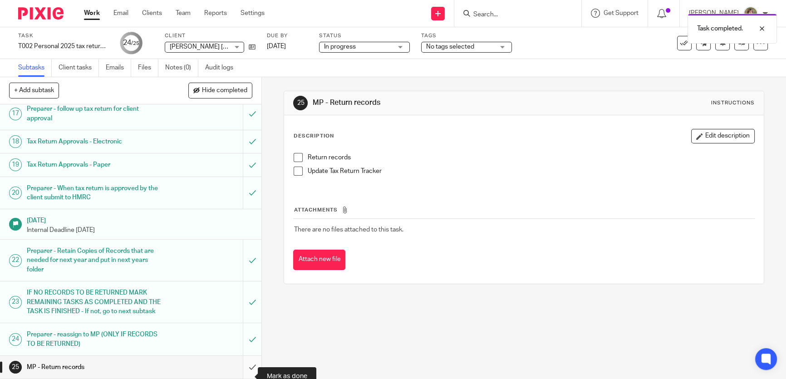
click at [245, 366] on input "submit" at bounding box center [130, 367] width 261 height 23
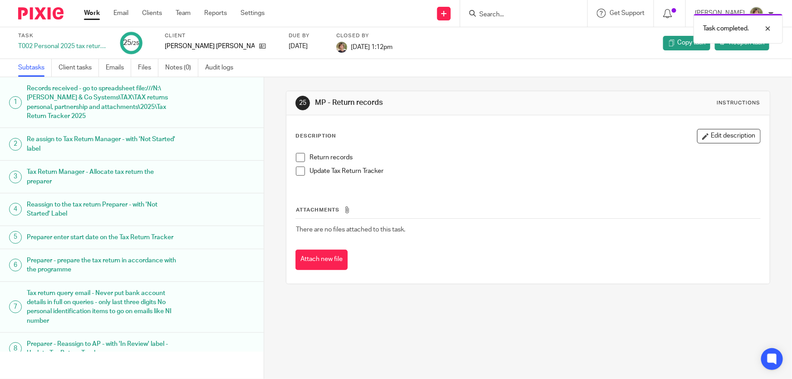
click at [299, 154] on span at bounding box center [300, 157] width 9 height 9
click at [299, 172] on span at bounding box center [300, 171] width 9 height 9
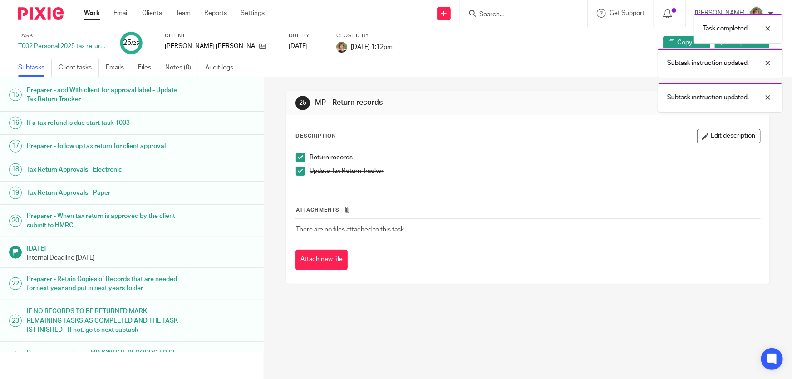
scroll to position [526, 0]
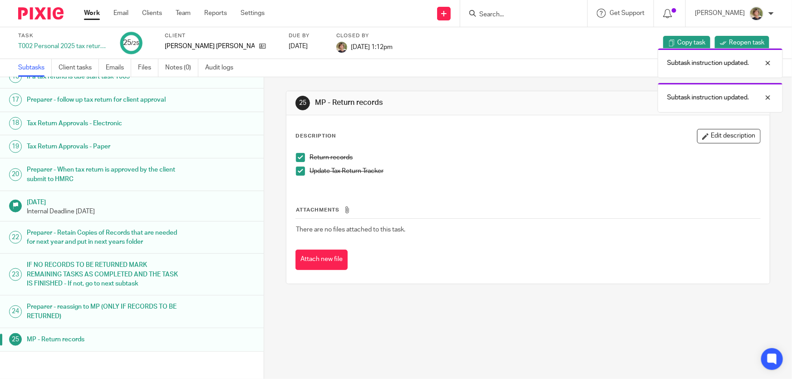
click at [96, 8] on div "Work Email Clients Team Reports Settings Work Email Clients Team Reports Settin…" at bounding box center [176, 13] width 203 height 27
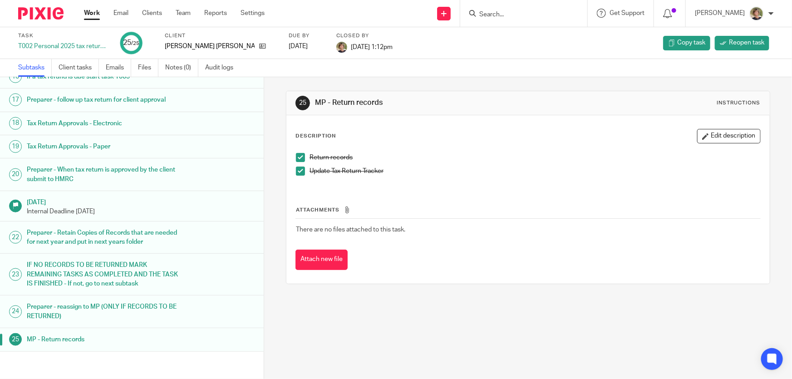
click at [92, 13] on link "Work" at bounding box center [92, 13] width 16 height 9
